Goal: Navigation & Orientation: Understand site structure

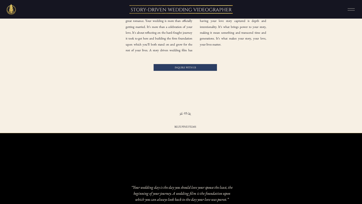
scroll to position [589, 0]
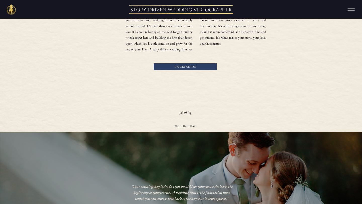
click at [352, 9] on rect at bounding box center [351, 9] width 7 height 0
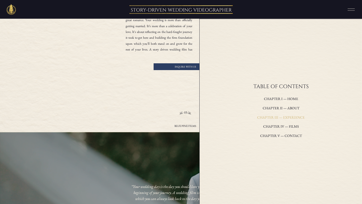
click at [296, 118] on h3 "Chapter III — experience" at bounding box center [281, 117] width 108 height 7
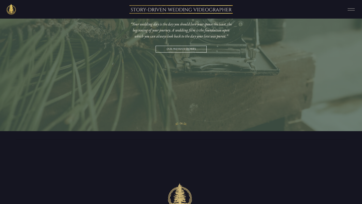
scroll to position [1058, 0]
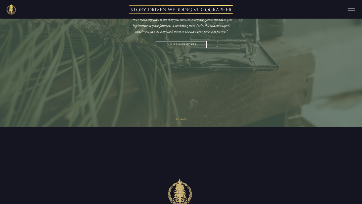
click at [349, 8] on icon at bounding box center [351, 9] width 13 height 9
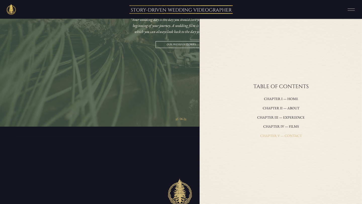
click at [285, 137] on h3 "Chapter V — contact" at bounding box center [281, 136] width 108 height 7
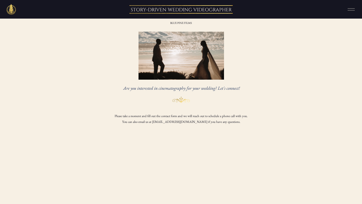
click at [353, 10] on icon at bounding box center [351, 9] width 13 height 9
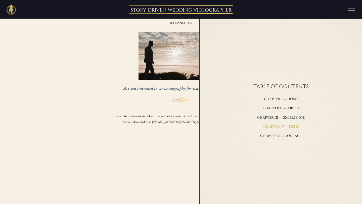
click at [293, 127] on h3 "Chapter IV — films" at bounding box center [281, 127] width 108 height 7
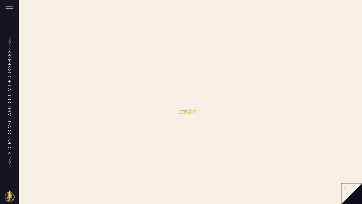
click at [349, 191] on div at bounding box center [349, 189] width 8 height 5
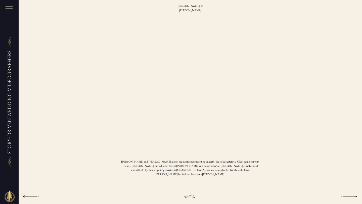
click at [354, 196] on div at bounding box center [349, 196] width 16 height 5
click at [354, 195] on div at bounding box center [349, 196] width 16 height 5
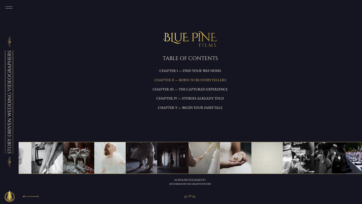
click at [203, 80] on h3 "Chapter II — Born to be storytellers" at bounding box center [190, 80] width 78 height 7
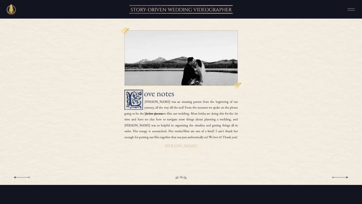
scroll to position [1505, 0]
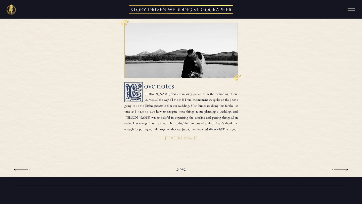
click at [347, 170] on div at bounding box center [340, 170] width 16 height 5
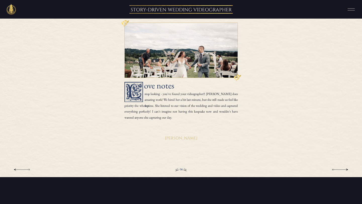
click at [347, 170] on div at bounding box center [340, 170] width 16 height 5
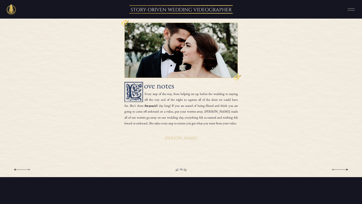
click at [347, 170] on div at bounding box center [340, 170] width 16 height 5
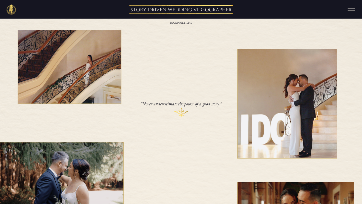
scroll to position [0, 0]
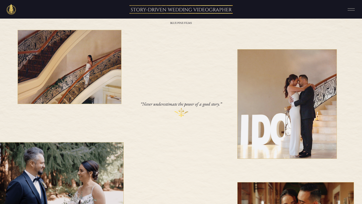
click at [354, 9] on icon at bounding box center [351, 9] width 13 height 9
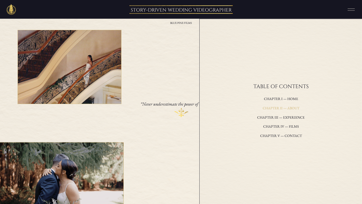
click at [294, 106] on h3 "Chapter II — about" at bounding box center [281, 108] width 108 height 7
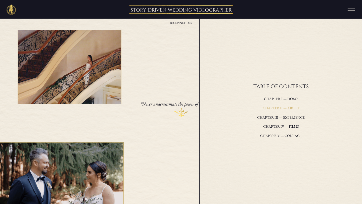
click at [291, 108] on h3 "Chapter II — about" at bounding box center [281, 108] width 108 height 7
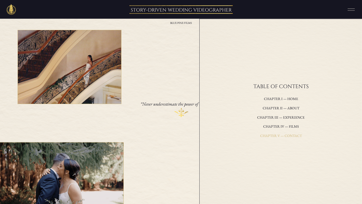
click at [291, 136] on h3 "Chapter V — contact" at bounding box center [281, 136] width 108 height 7
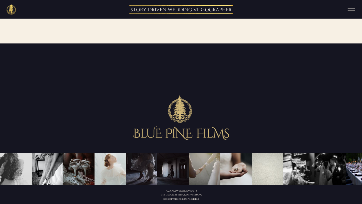
scroll to position [519, 0]
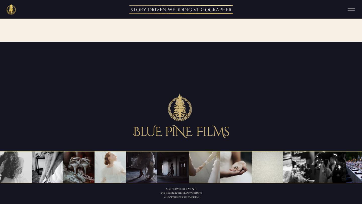
click at [159, 175] on img at bounding box center [172, 167] width 31 height 31
click at [234, 166] on img at bounding box center [235, 167] width 31 height 31
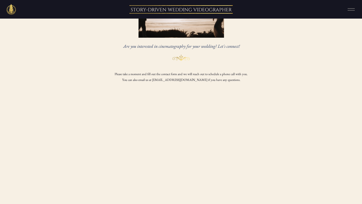
scroll to position [0, 0]
